Goal: Task Accomplishment & Management: Complete application form

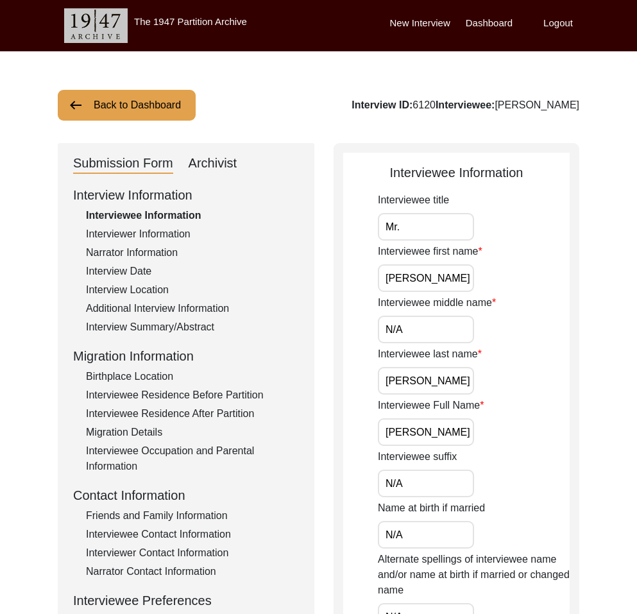
click at [210, 162] on div "Archivist" at bounding box center [213, 163] width 49 height 21
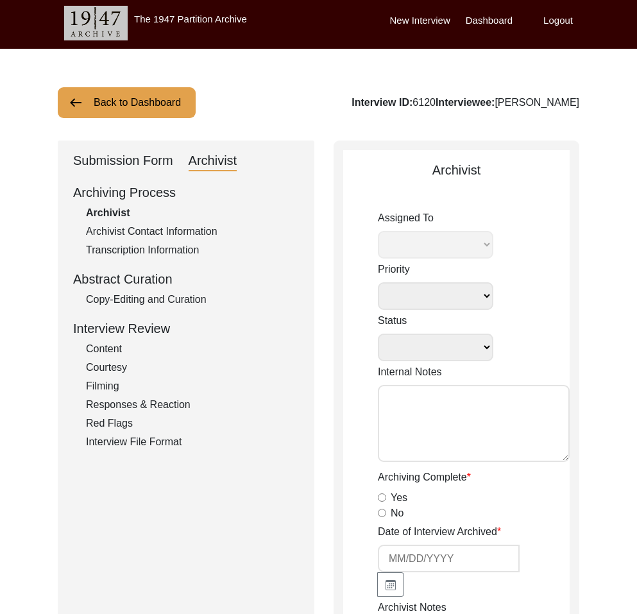
select select
select select "Auditing In Progress"
type textarea "[DATE] Victoria: assigned to Melody to audit. Please check your Archivist Folde…"
radio input "true"
type input "[DATE]"
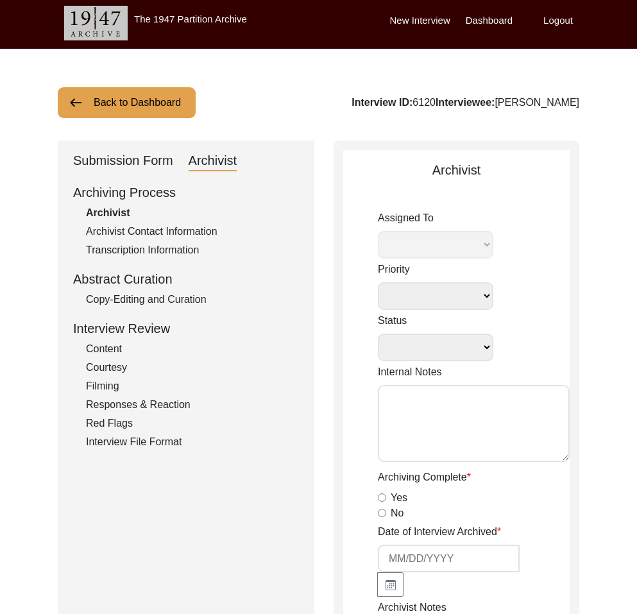
type textarea "Loremipsu 18 Dolorsita CO: 7375 Adipiscinge: Seddoe Temporin Utlabor Etdolor #3…"
type input "[DATE]"
radio input "true"
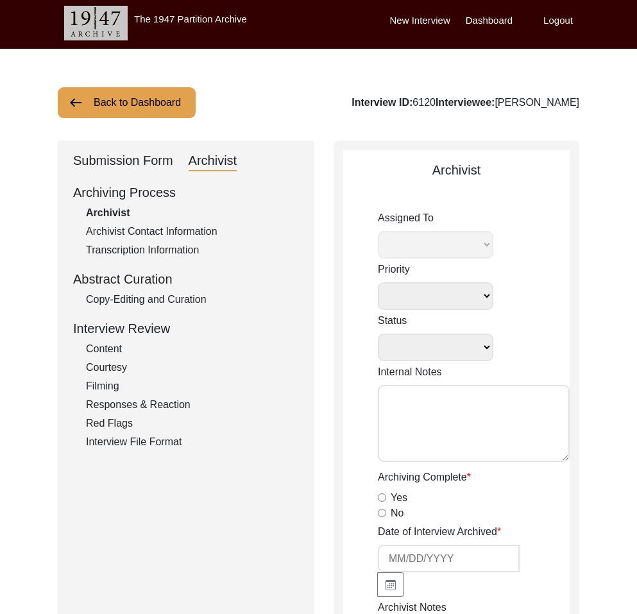
radio input "true"
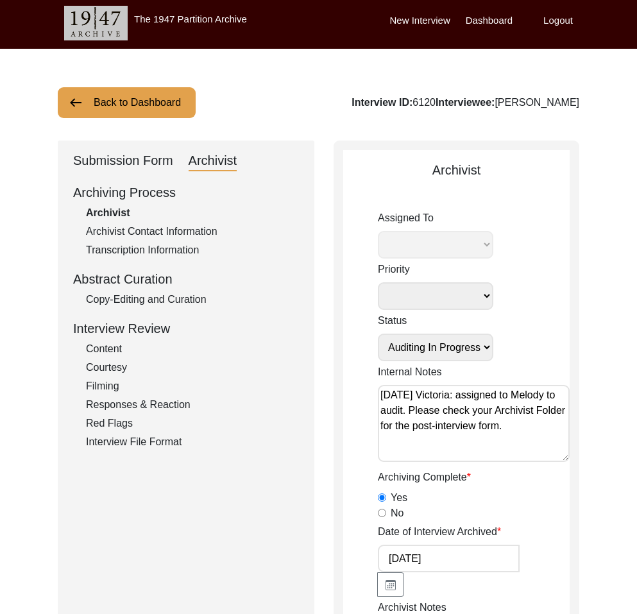
radio input "true"
type textarea "N/A"
radio input "true"
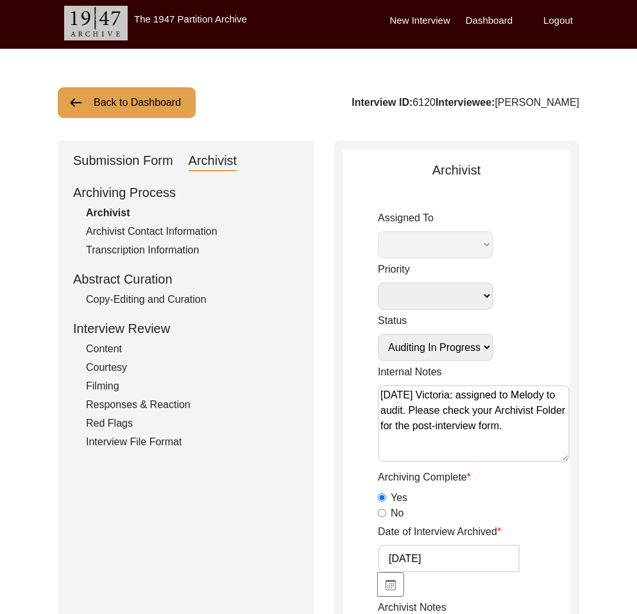
type input "1:03:32"
radio input "true"
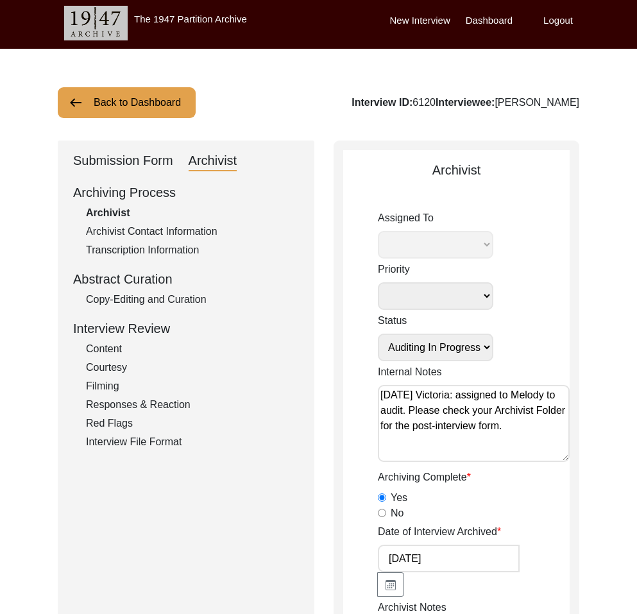
radio input "true"
type input "16"
radio input "true"
type textarea "Pages 2-3 of release form needed"
select select "556"
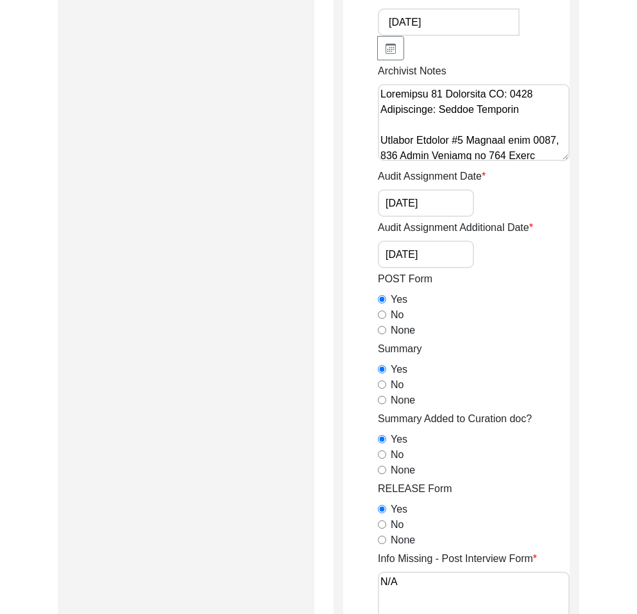
scroll to position [540, 0]
click at [542, 119] on textarea "Archivist Notes" at bounding box center [474, 121] width 192 height 77
click at [544, 100] on textarea "Archivist Notes" at bounding box center [474, 121] width 192 height 77
click at [449, 93] on textarea "Archivist Notes" at bounding box center [474, 121] width 192 height 77
drag, startPoint x: 552, startPoint y: 110, endPoint x: 509, endPoint y: 92, distance: 46.6
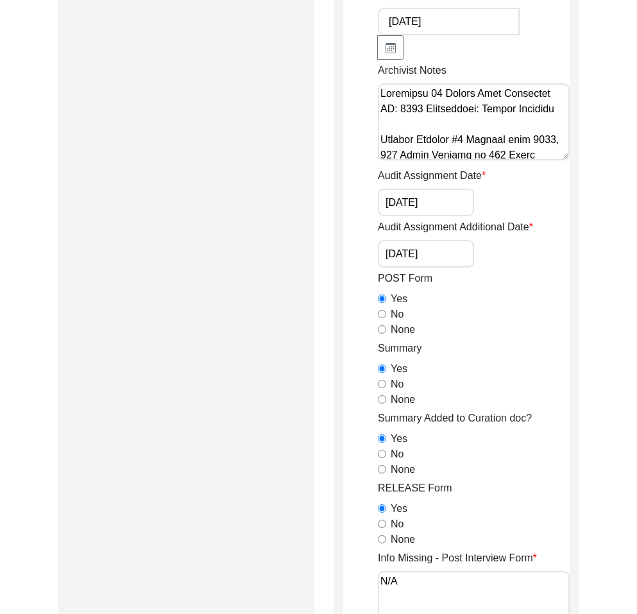
click at [509, 92] on textarea "Archivist Notes" at bounding box center [474, 121] width 192 height 77
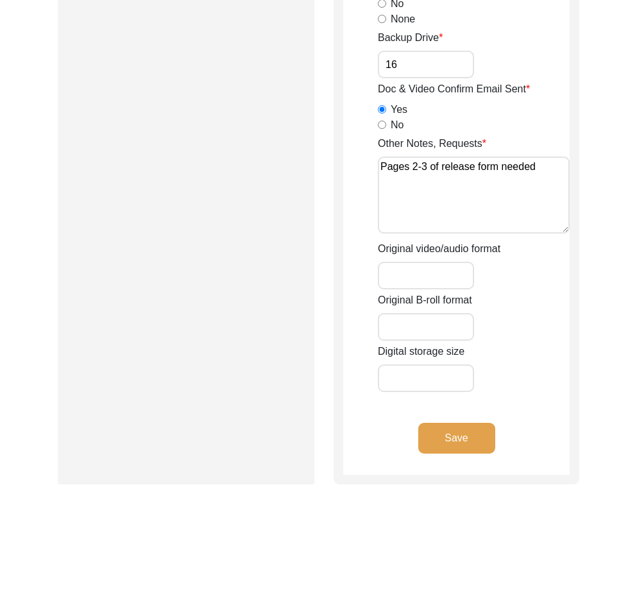
scroll to position [1913, 0]
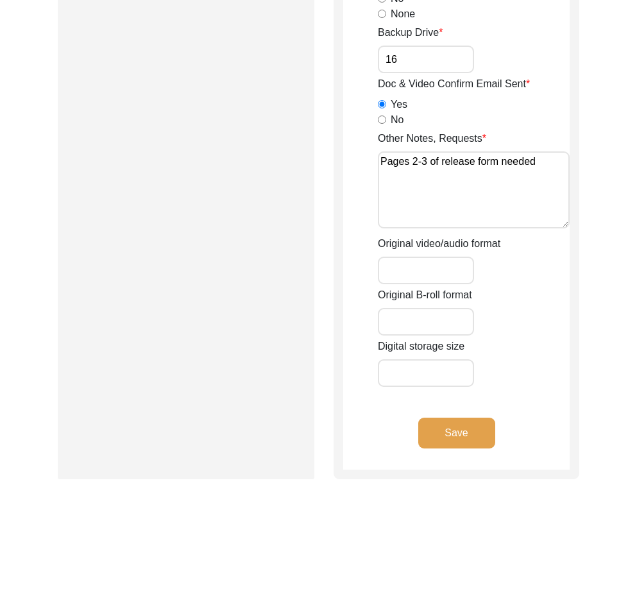
type textarea "Loremipsu 56 Dolors Amet Consect Adipisc #0 Elitsed doei 8516, 933 Tempo Incidi…"
click at [469, 440] on button "Save" at bounding box center [456, 433] width 77 height 31
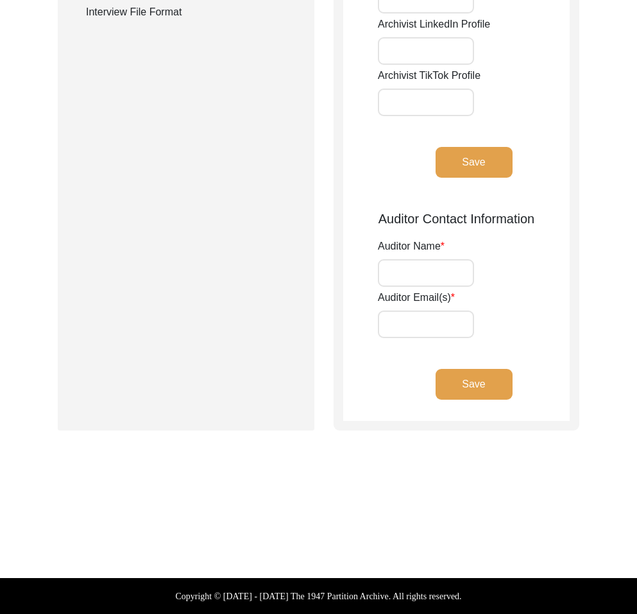
type input "Eden Hood"
type input "[EMAIL_ADDRESS][PERSON_NAME][DOMAIN_NAME]"
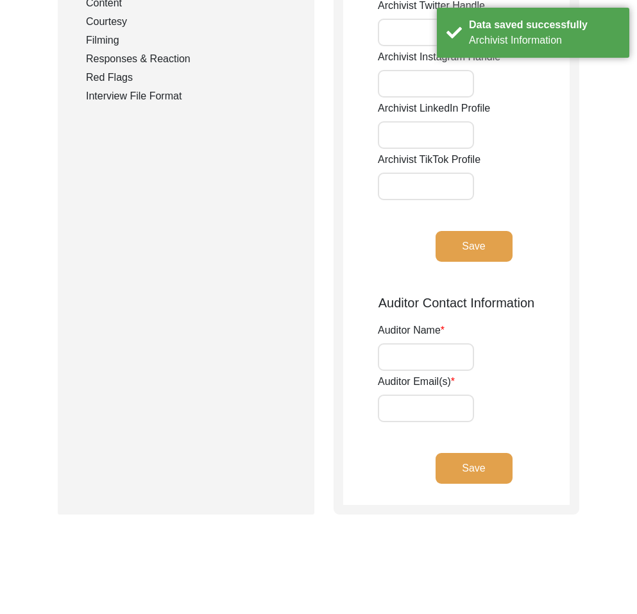
scroll to position [0, 0]
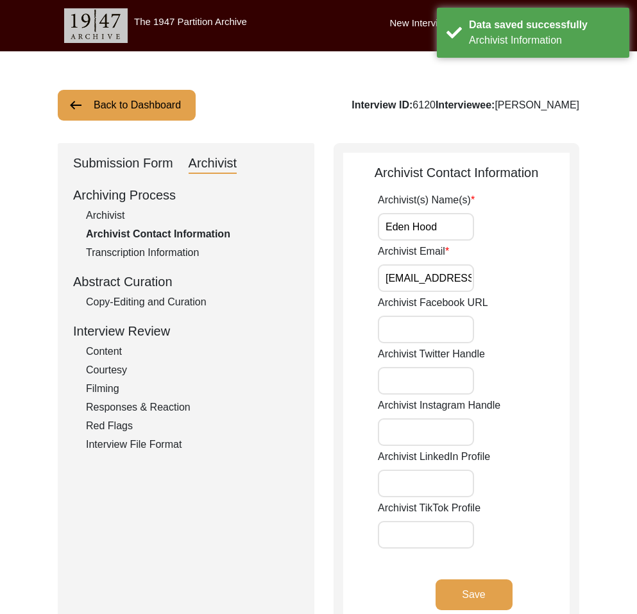
click at [162, 304] on div "Copy-Editing and Curation" at bounding box center [192, 302] width 213 height 15
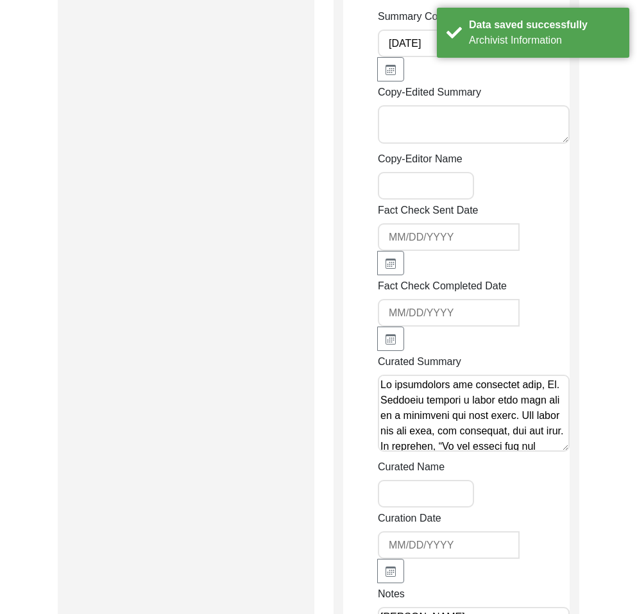
scroll to position [1044, 0]
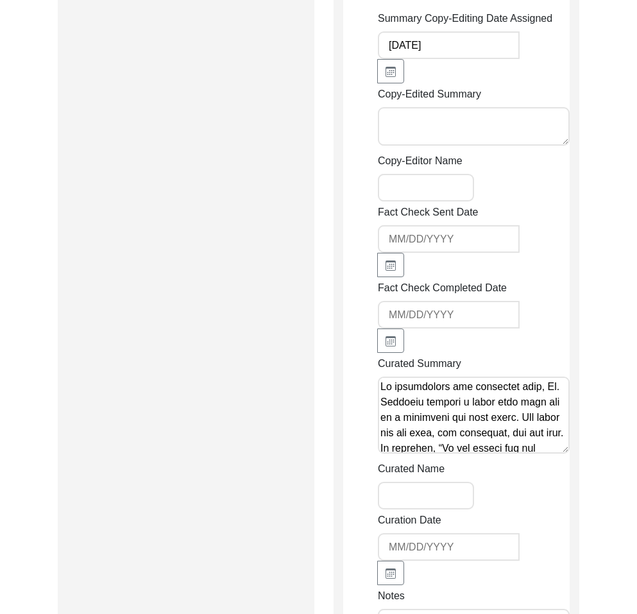
click at [451, 184] on input "Copy-Editor Name" at bounding box center [426, 188] width 96 height 28
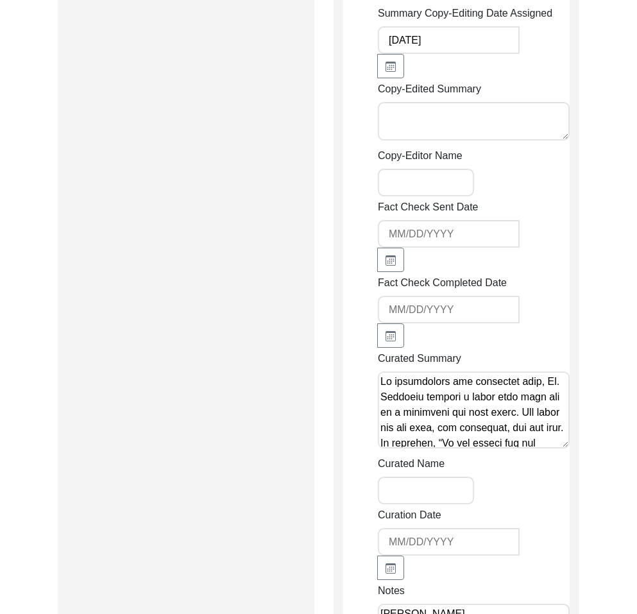
scroll to position [1051, 0]
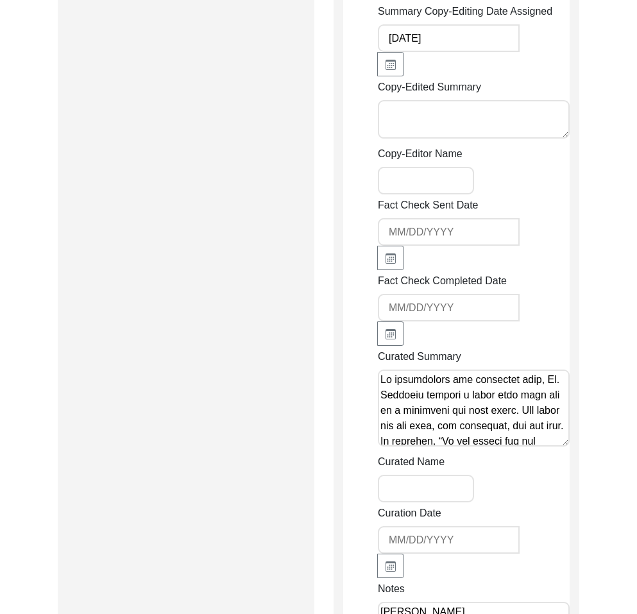
click at [474, 100] on textarea "Copy-Edited Summary" at bounding box center [474, 119] width 192 height 39
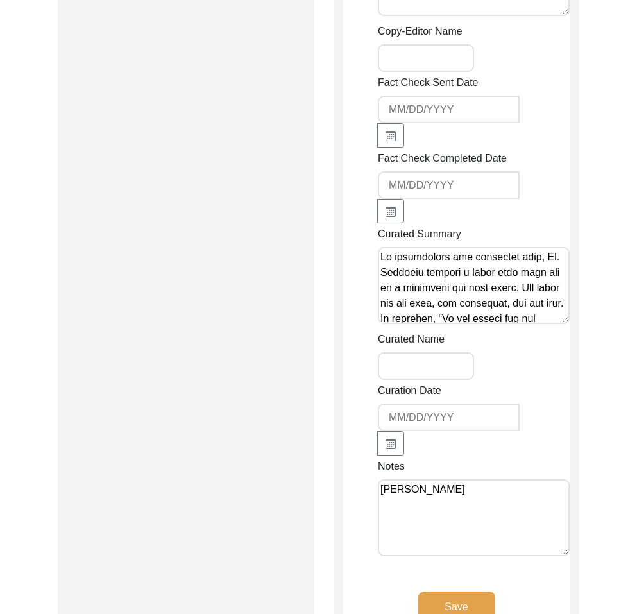
scroll to position [1296, 0]
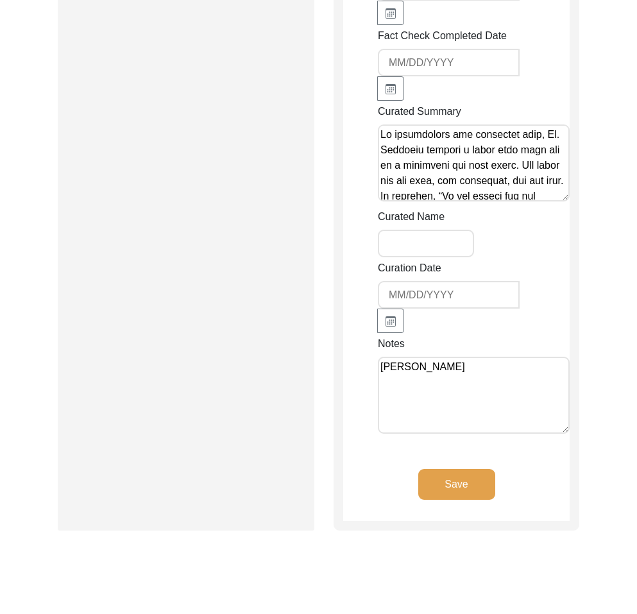
click at [446, 387] on textarea "[PERSON_NAME]" at bounding box center [474, 395] width 192 height 77
paste textarea "Loremipsumdo sitametcon adi elitsed doe temp: incid utlaboreetd ma aliqua’e adm…"
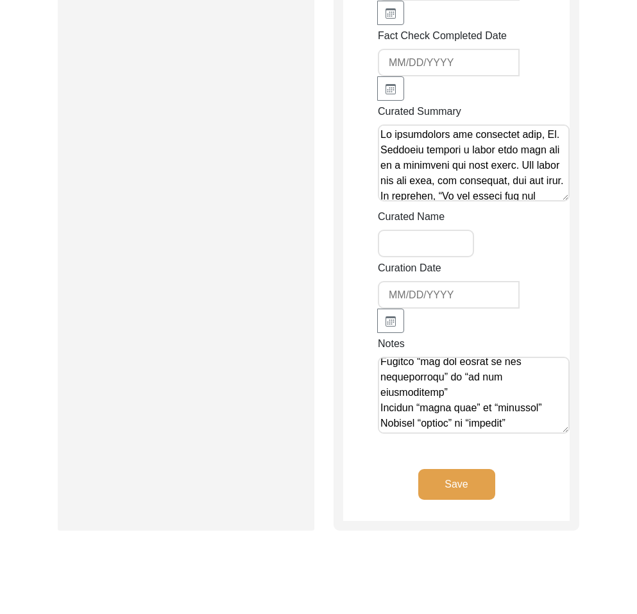
scroll to position [1380, 0]
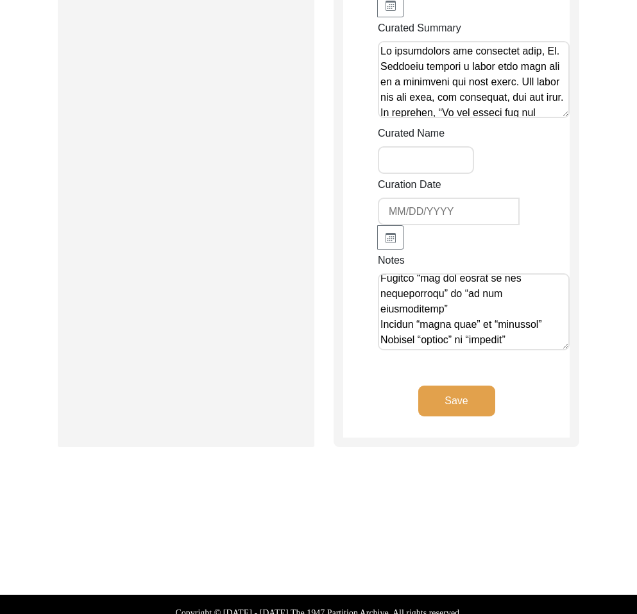
click at [454, 323] on textarea "Notes" at bounding box center [474, 311] width 192 height 77
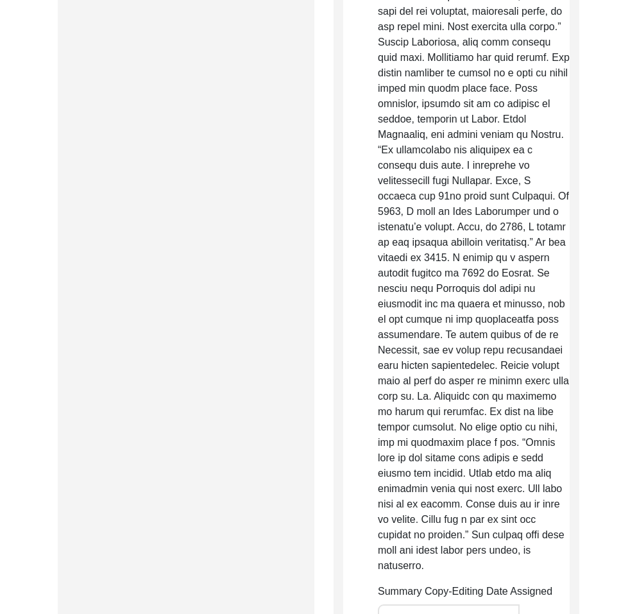
scroll to position [501, 0]
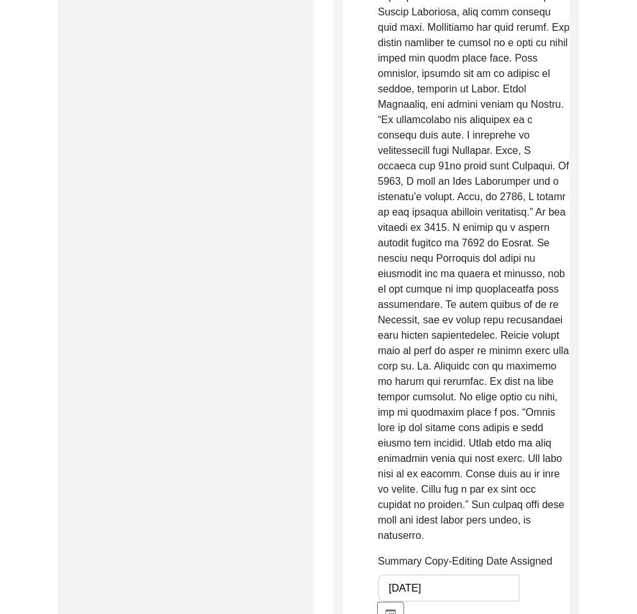
type textarea "Lor Ipsumdol Sitametco 68 Adipis Elit: Seddoeiusmod temporinci utl etdolor mag …"
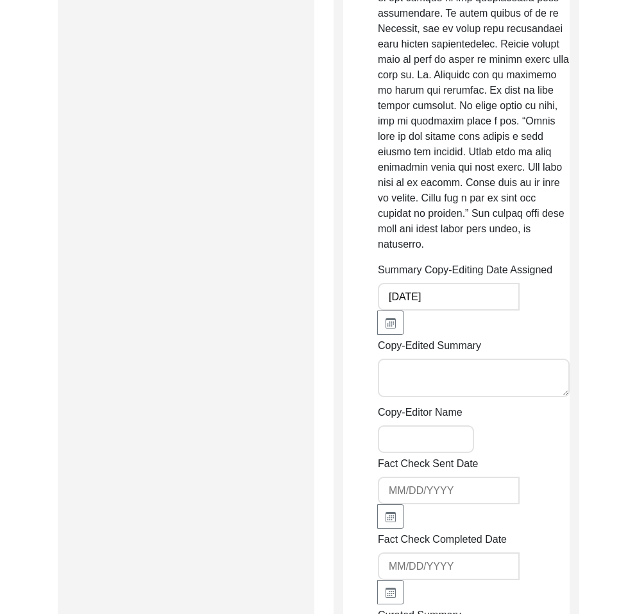
scroll to position [793, 0]
click at [487, 369] on textarea "Copy-Edited Summary" at bounding box center [474, 377] width 192 height 39
paste textarea "Lo. Ipsumd Sitametc adi elit se Doeiusm 97, 6837 te Incidi, Utla Etdolo. Mag al…"
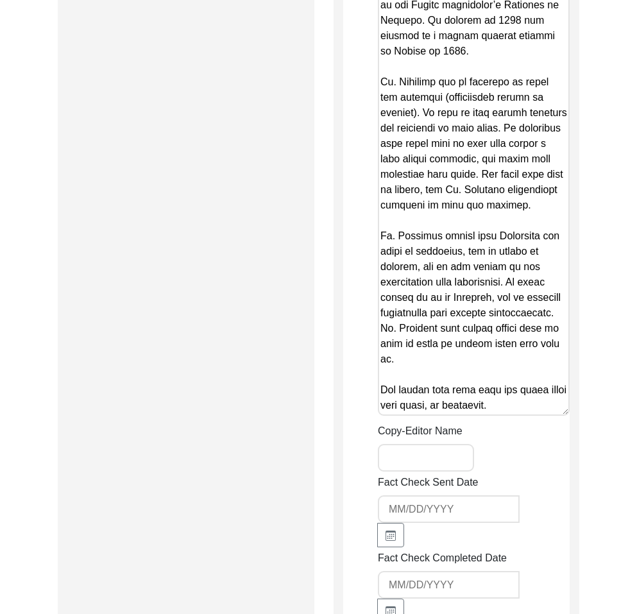
scroll to position [1461, 0]
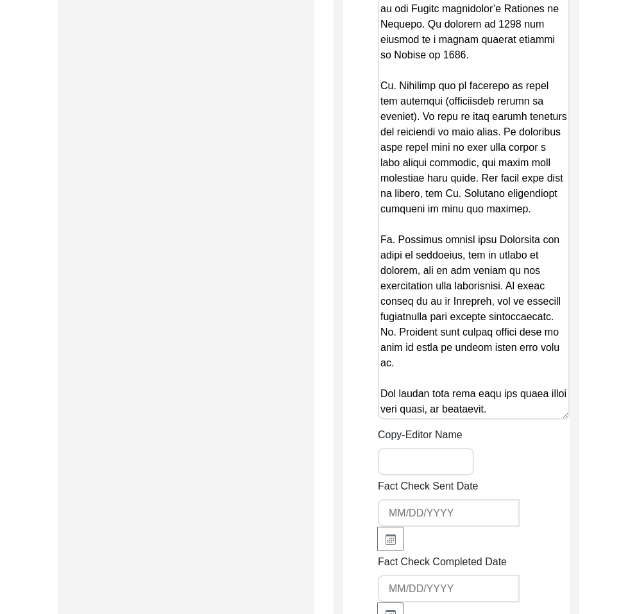
click at [384, 349] on textarea "Copy-Edited Summary" at bounding box center [474, 54] width 192 height 732
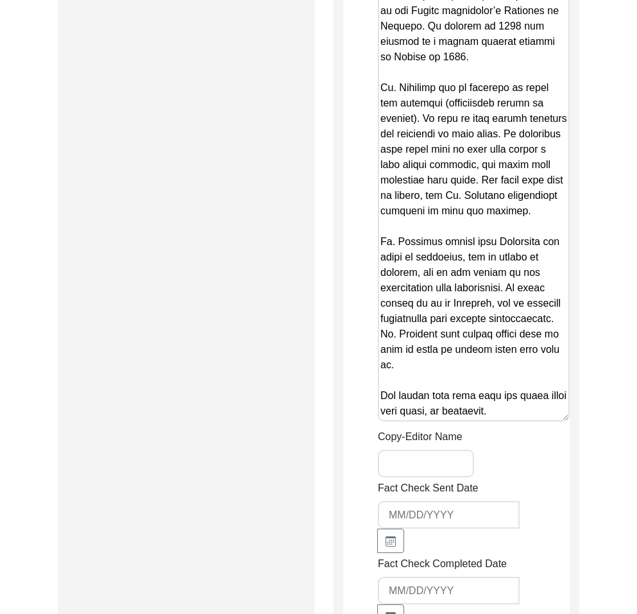
click at [390, 354] on textarea "Copy-Edited Summary" at bounding box center [474, 56] width 192 height 732
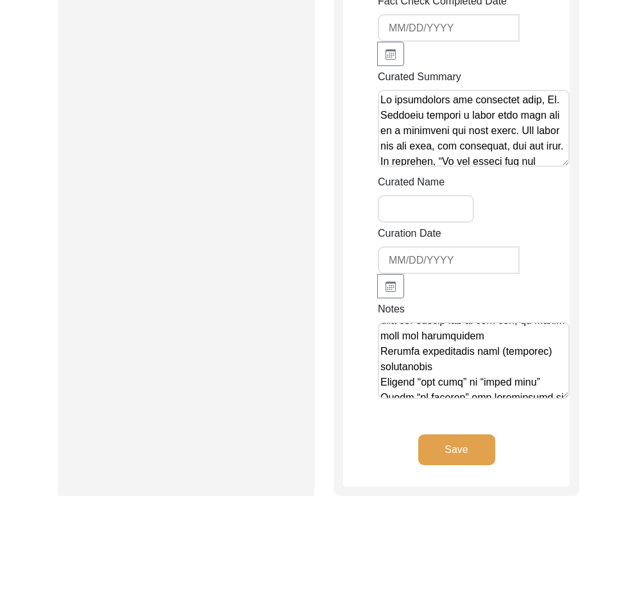
scroll to position [428, 0]
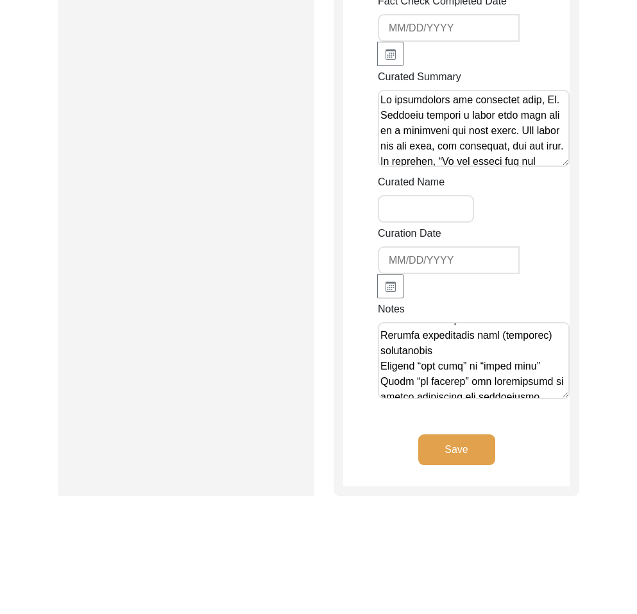
type textarea "Lo. Ipsumd Sitametc adi elit se Doeiusm 97, 6837 te Incidi, Utla Etdolo. Mag al…"
click at [456, 440] on button "Save" at bounding box center [456, 450] width 77 height 31
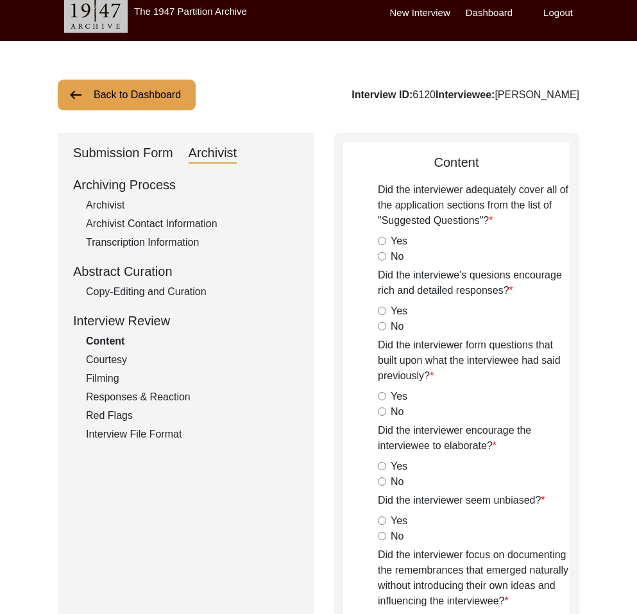
scroll to position [19, 0]
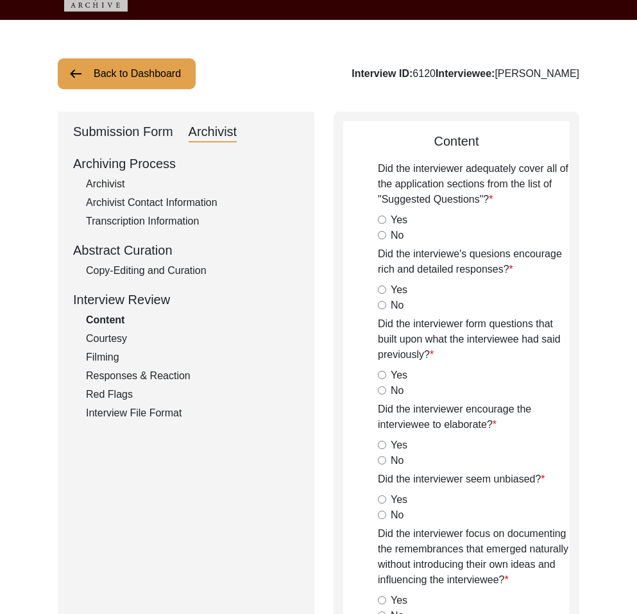
click at [109, 283] on div "Archiving Process Archivist Archivist Contact Information Transcription Informa…" at bounding box center [186, 287] width 226 height 267
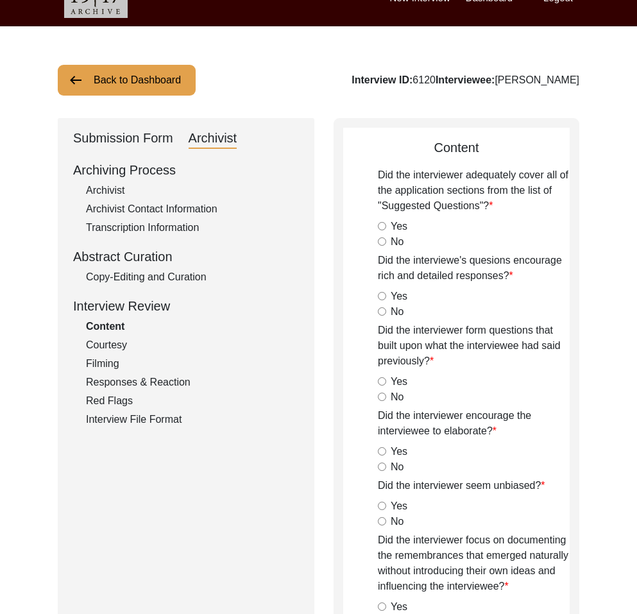
click at [110, 281] on div "Copy-Editing and Curation" at bounding box center [192, 277] width 213 height 15
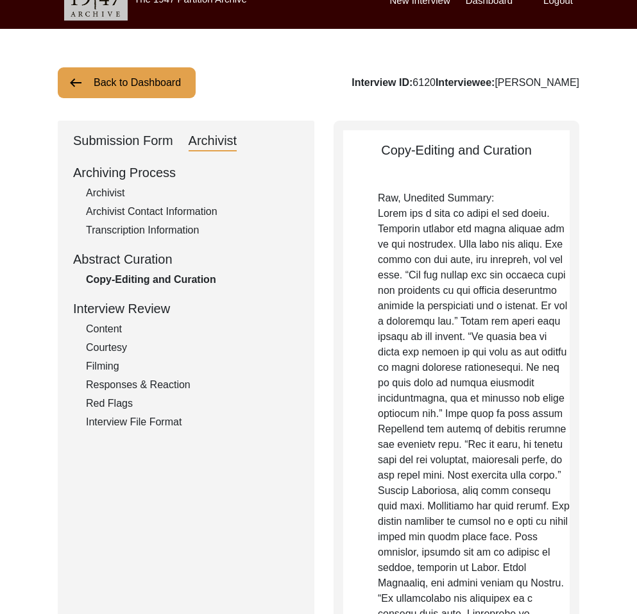
scroll to position [21, 0]
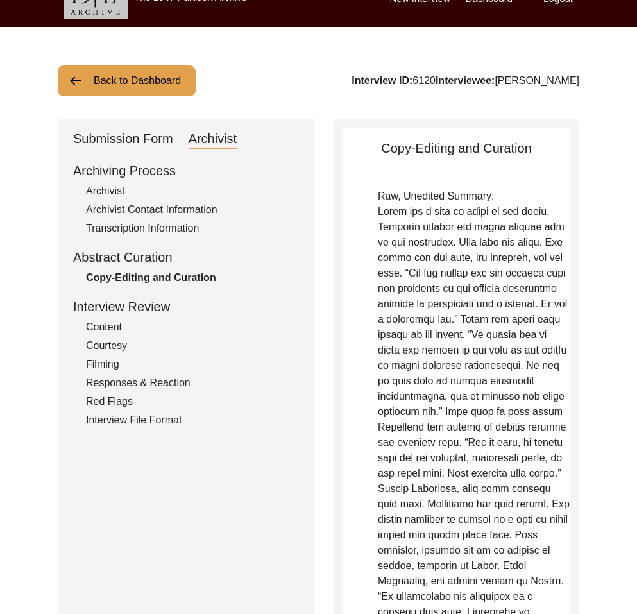
click at [114, 193] on div "Archivist" at bounding box center [192, 191] width 213 height 15
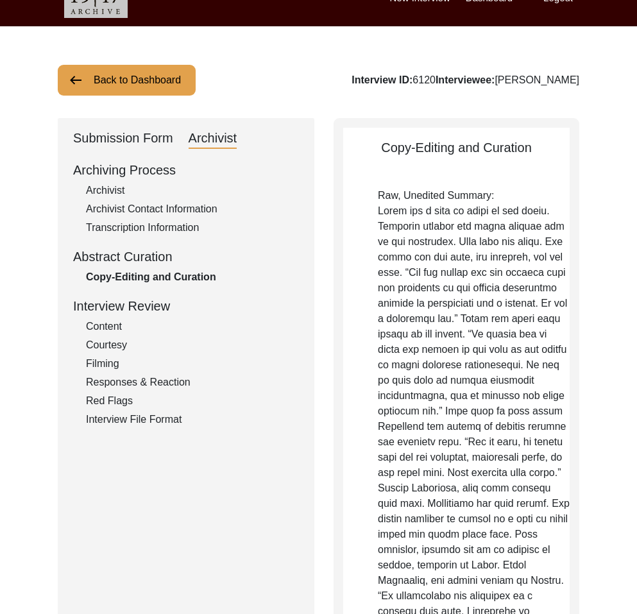
scroll to position [22, 0]
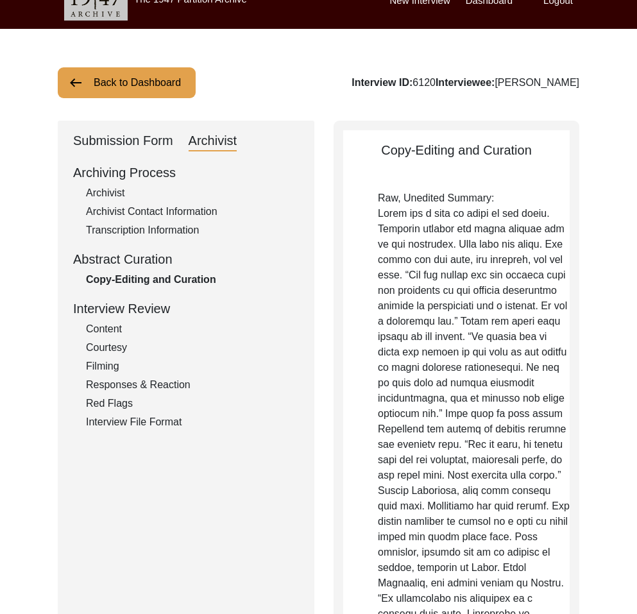
select select "556"
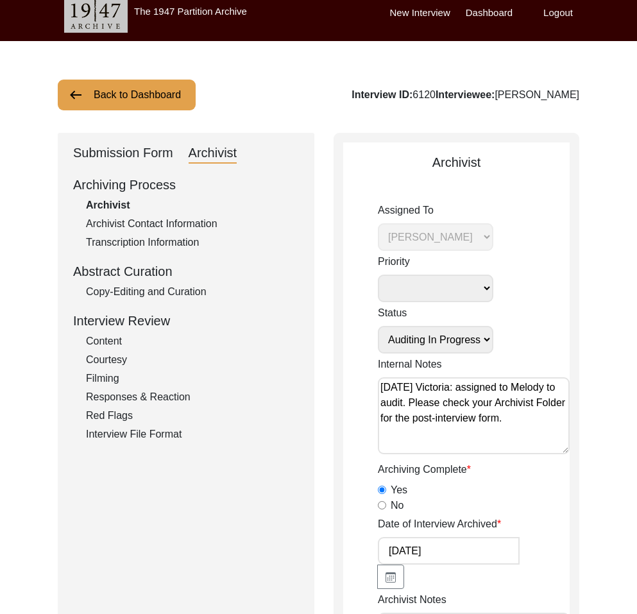
scroll to position [11, 0]
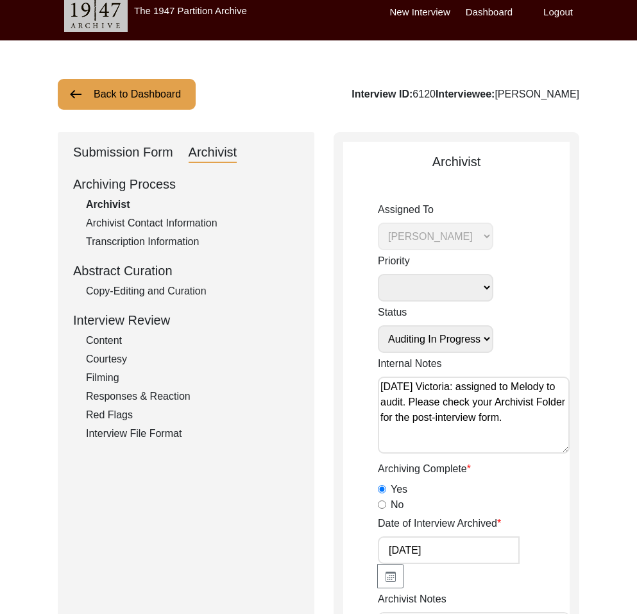
click at [393, 338] on select "Submission In Progress Submitted/Received Archiving In Progress Archiving Compl…" at bounding box center [436, 339] width 116 height 28
select select "Auditing Completed"
click at [378, 325] on select "Submission In Progress Submitted/Received Archiving In Progress Archiving Compl…" at bounding box center [436, 339] width 116 height 28
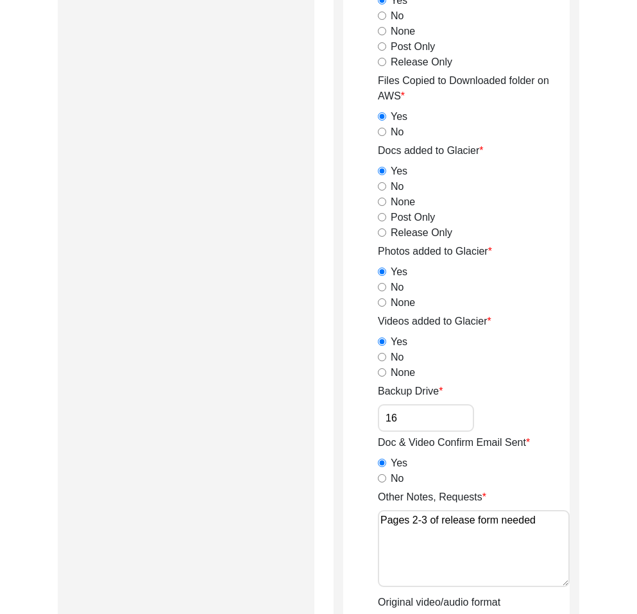
scroll to position [1961, 0]
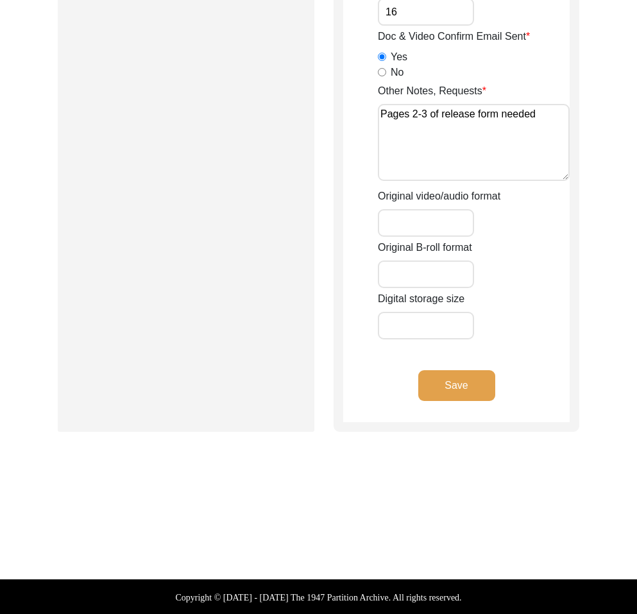
click at [439, 393] on button "Save" at bounding box center [456, 385] width 77 height 31
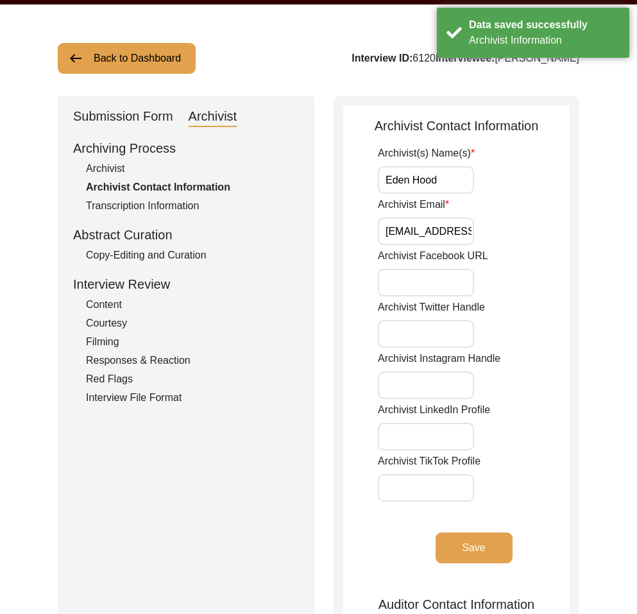
scroll to position [0, 0]
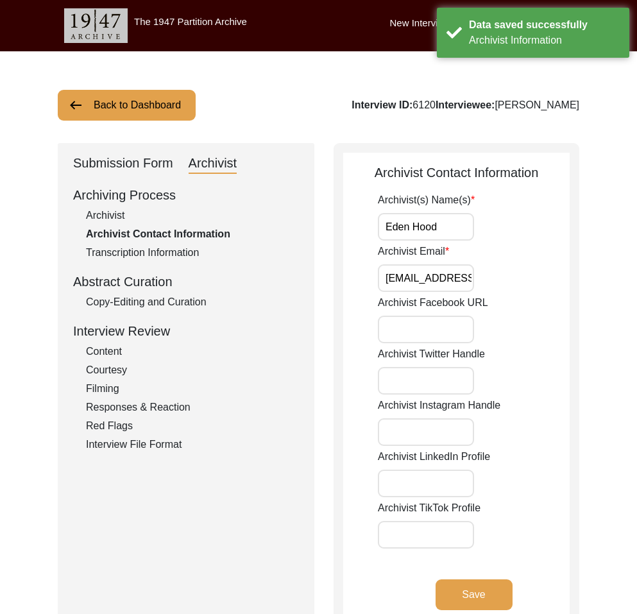
click at [117, 116] on button "Back to Dashboard" at bounding box center [127, 105] width 138 height 31
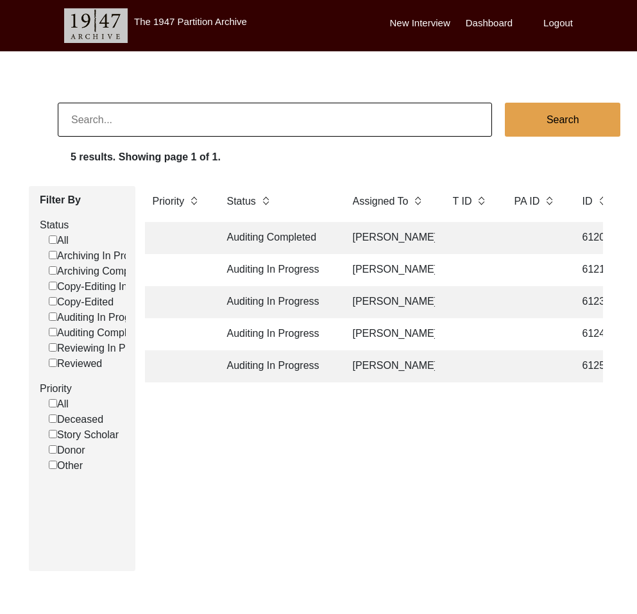
click at [255, 269] on td "Auditing In Progress" at bounding box center [277, 270] width 116 height 32
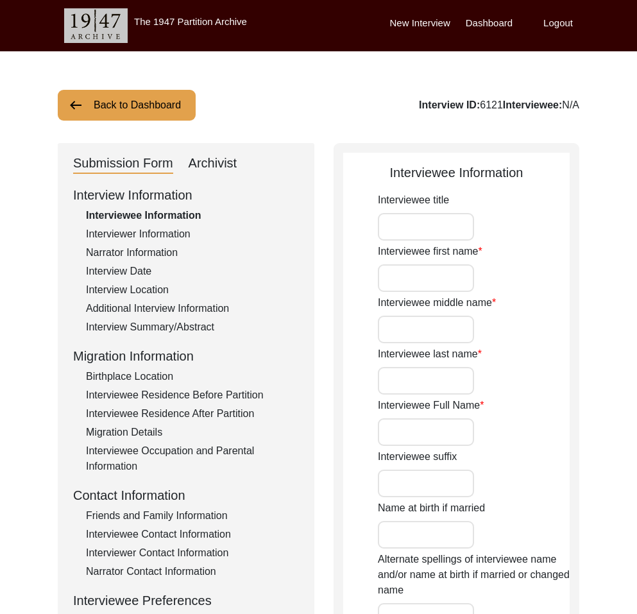
type input "Mr."
type input "[PERSON_NAME]"
type input "Sethi"
type input "[PERSON_NAME] [PERSON_NAME]"
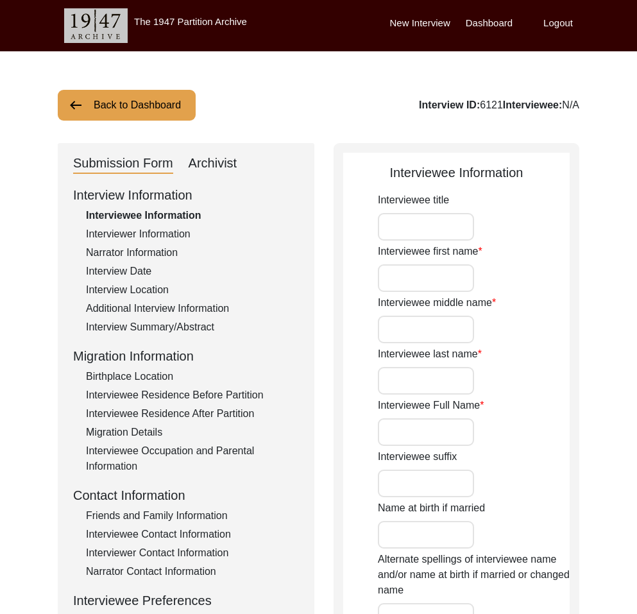
type input "N/A"
type input "[DATE]"
type input "N/A"
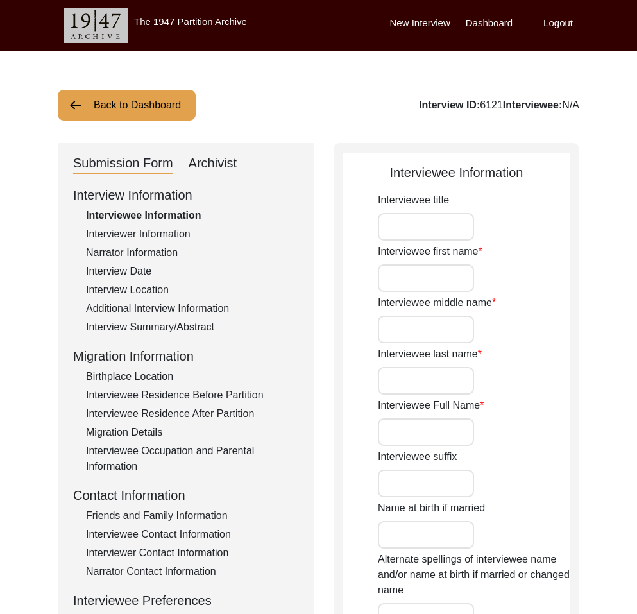
type input "80"
type input "[DEMOGRAPHIC_DATA]"
type input "N/A"
type textarea "N/A"
type input "N/A"
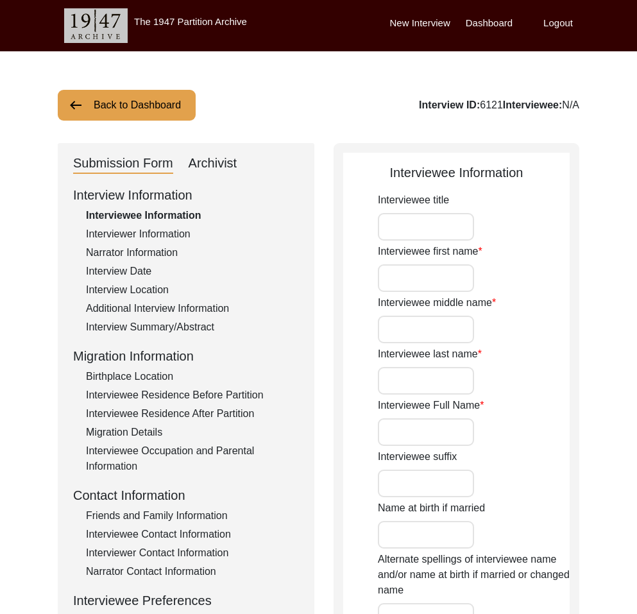
type input "N/A"
type input "[DEMOGRAPHIC_DATA]"
type input "N/A"
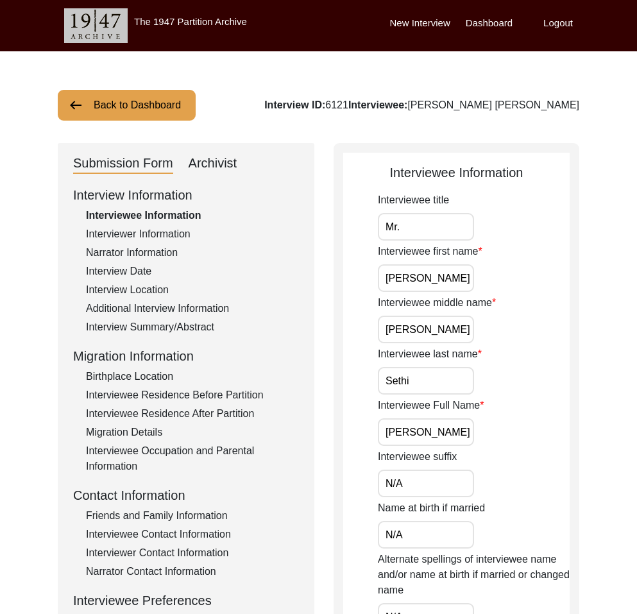
click at [139, 374] on div "Birthplace Location" at bounding box center [192, 376] width 213 height 15
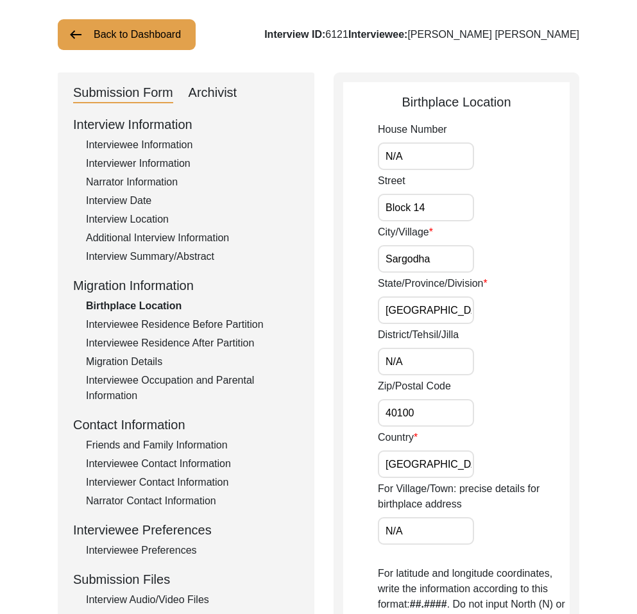
scroll to position [62, 0]
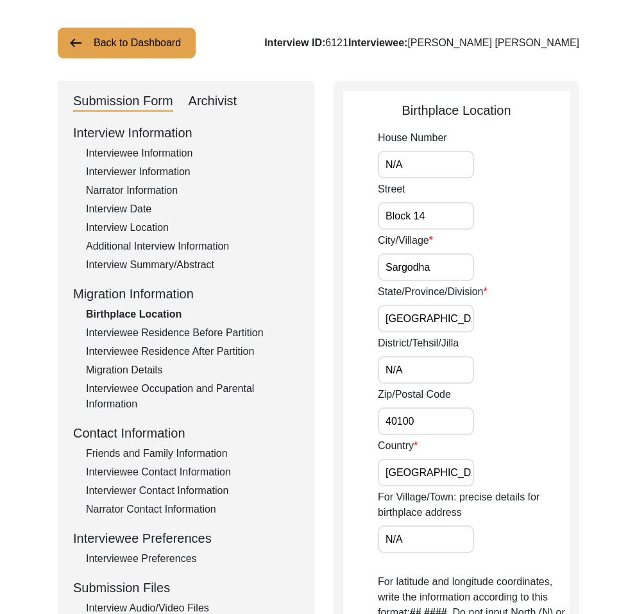
click at [211, 98] on div "Archivist" at bounding box center [213, 101] width 49 height 21
select select "556"
select select "Auditing In Progress"
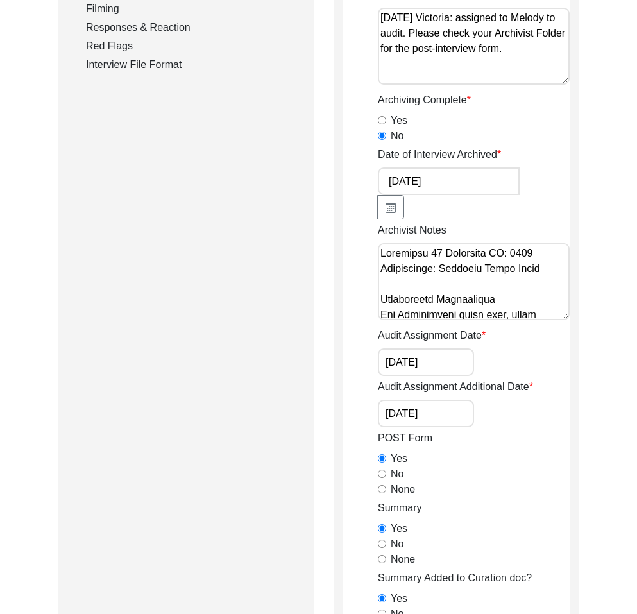
scroll to position [1, 0]
drag, startPoint x: 542, startPoint y: 268, endPoint x: 448, endPoint y: 252, distance: 95.1
click at [448, 252] on textarea "Archivist Notes" at bounding box center [474, 281] width 192 height 77
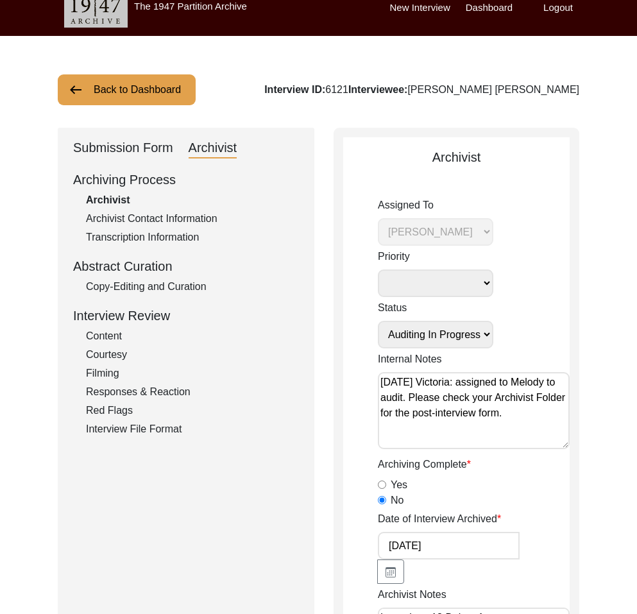
scroll to position [0, 0]
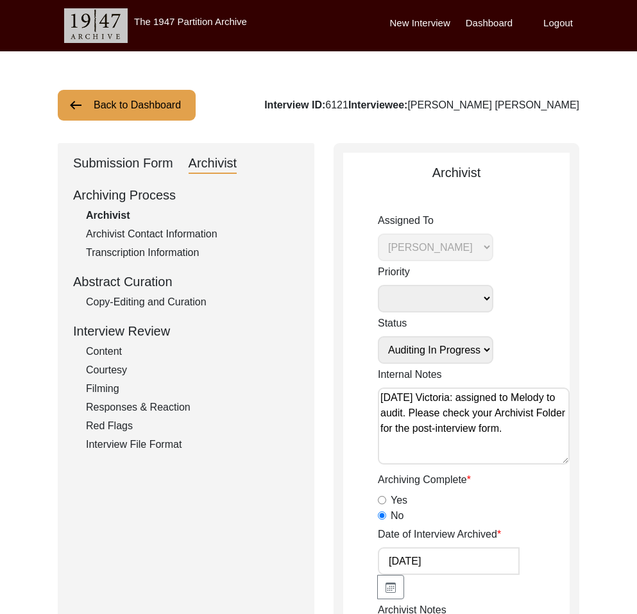
type textarea "Loremipsu 33 Dolors Amet Consectetur Adipiscinge Sed Doeiusmodte incid utla, et…"
click at [400, 499] on label "Yes" at bounding box center [399, 500] width 17 height 15
click at [386, 499] on input "Yes" at bounding box center [382, 500] width 8 height 8
radio input "true"
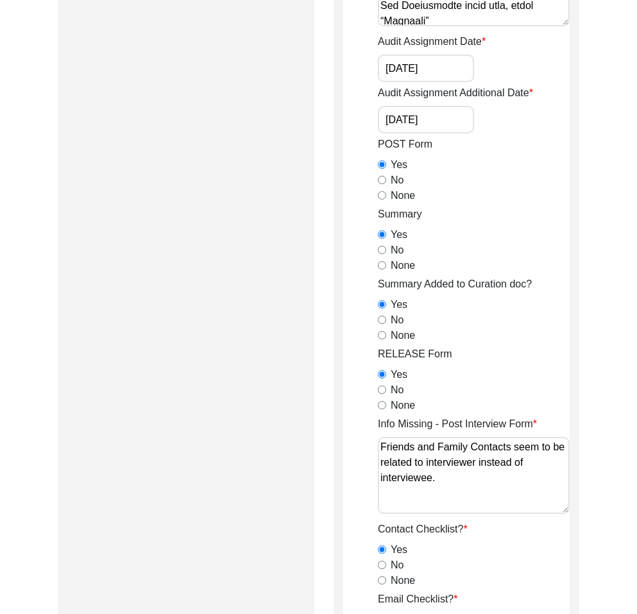
scroll to position [1961, 0]
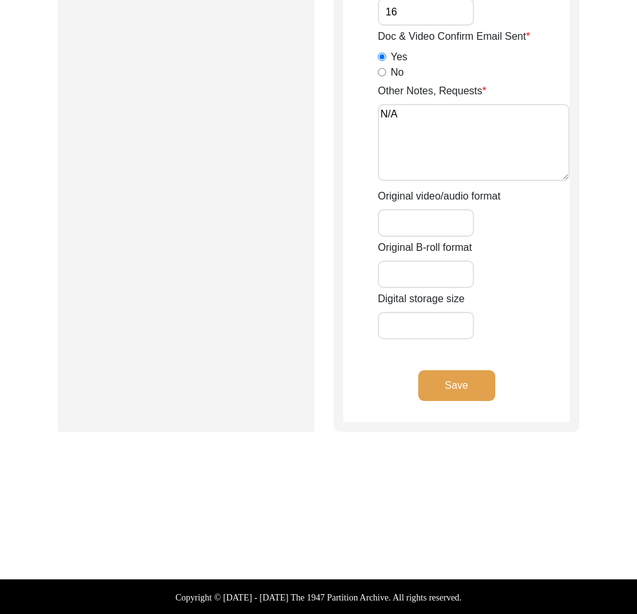
click at [479, 392] on button "Save" at bounding box center [456, 385] width 77 height 31
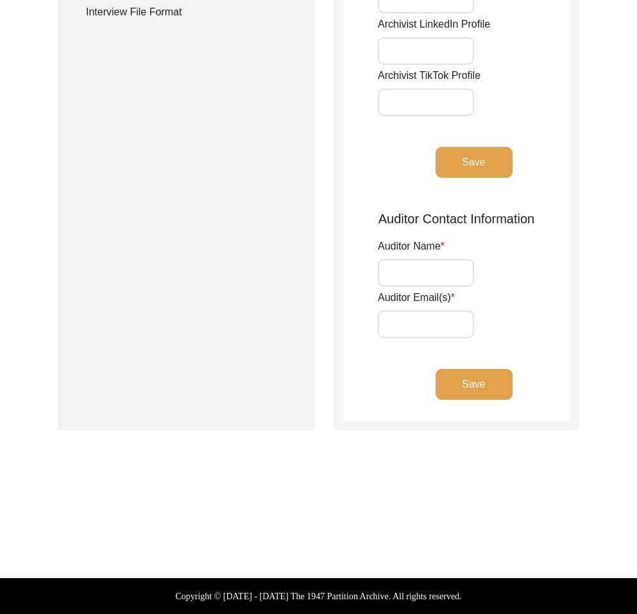
type input "Eden Hood"
type input "[EMAIL_ADDRESS][PERSON_NAME][DOMAIN_NAME]"
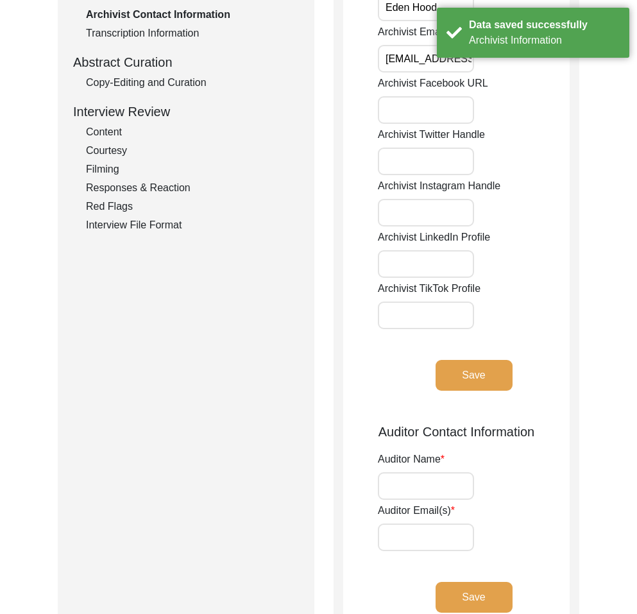
scroll to position [0, 0]
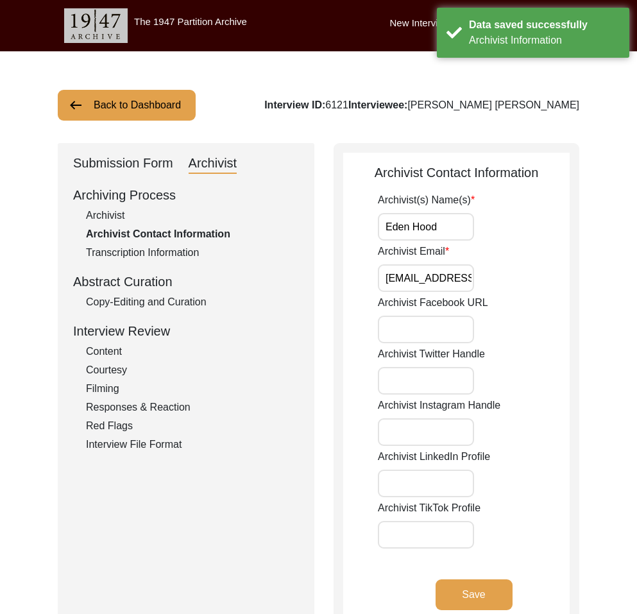
click at [143, 302] on div "Copy-Editing and Curation" at bounding box center [192, 302] width 213 height 15
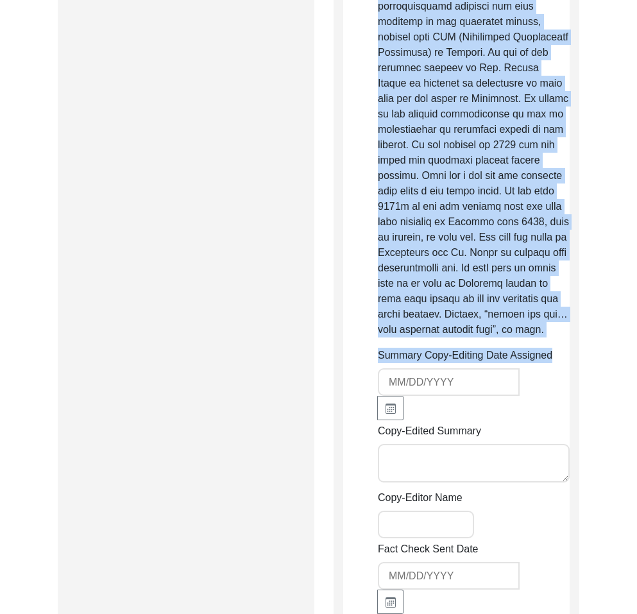
scroll to position [2465, 0]
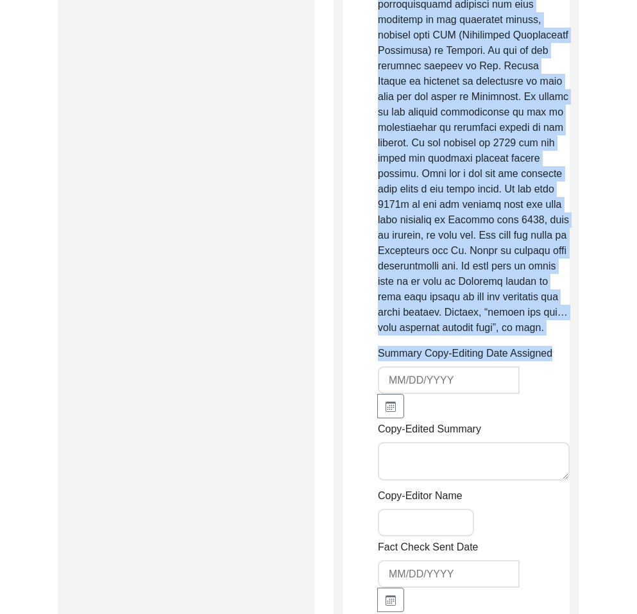
drag, startPoint x: 377, startPoint y: 150, endPoint x: 572, endPoint y: 349, distance: 279.1
copy app-copy-editing-and-curation "Lo ips dolo Si Ametcons ad eli sedd 2839 ei Temporinc 1ut. Lab etdolo, Magna Al…"
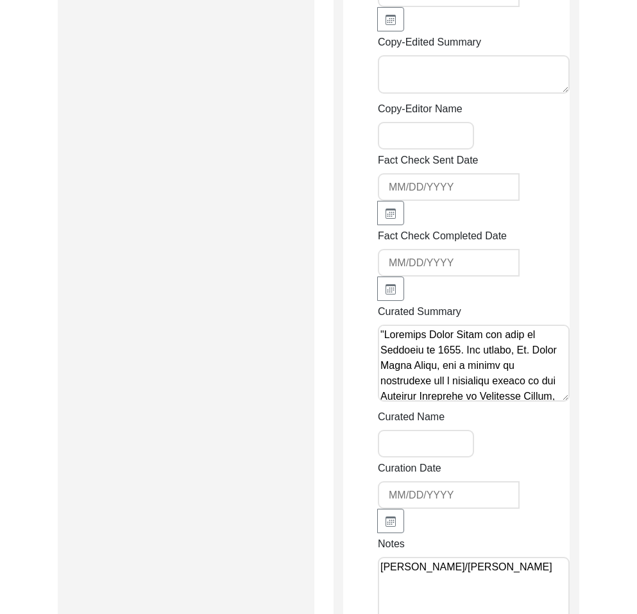
scroll to position [2851, 0]
